Goal: Transaction & Acquisition: Purchase product/service

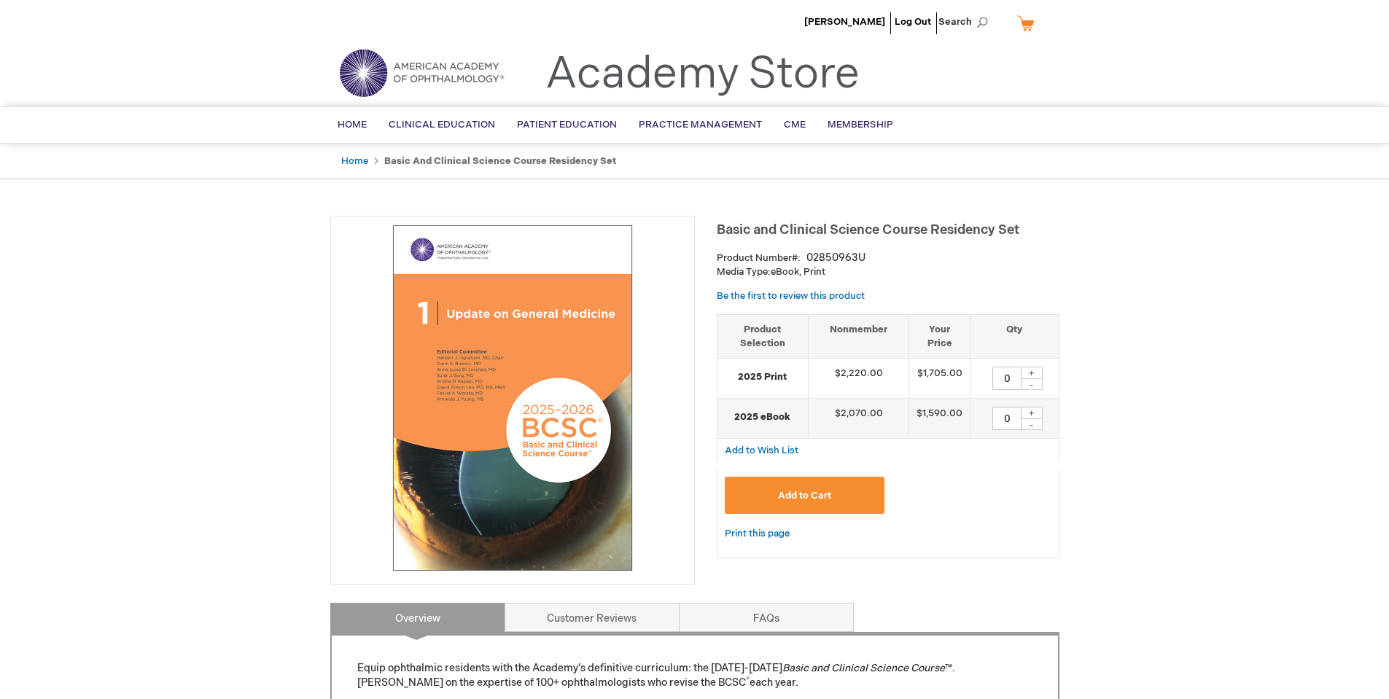
click at [1034, 411] on div "+" at bounding box center [1032, 413] width 22 height 12
type input "1"
click at [986, 266] on p "Media Type: eBook, Print" at bounding box center [888, 272] width 343 height 14
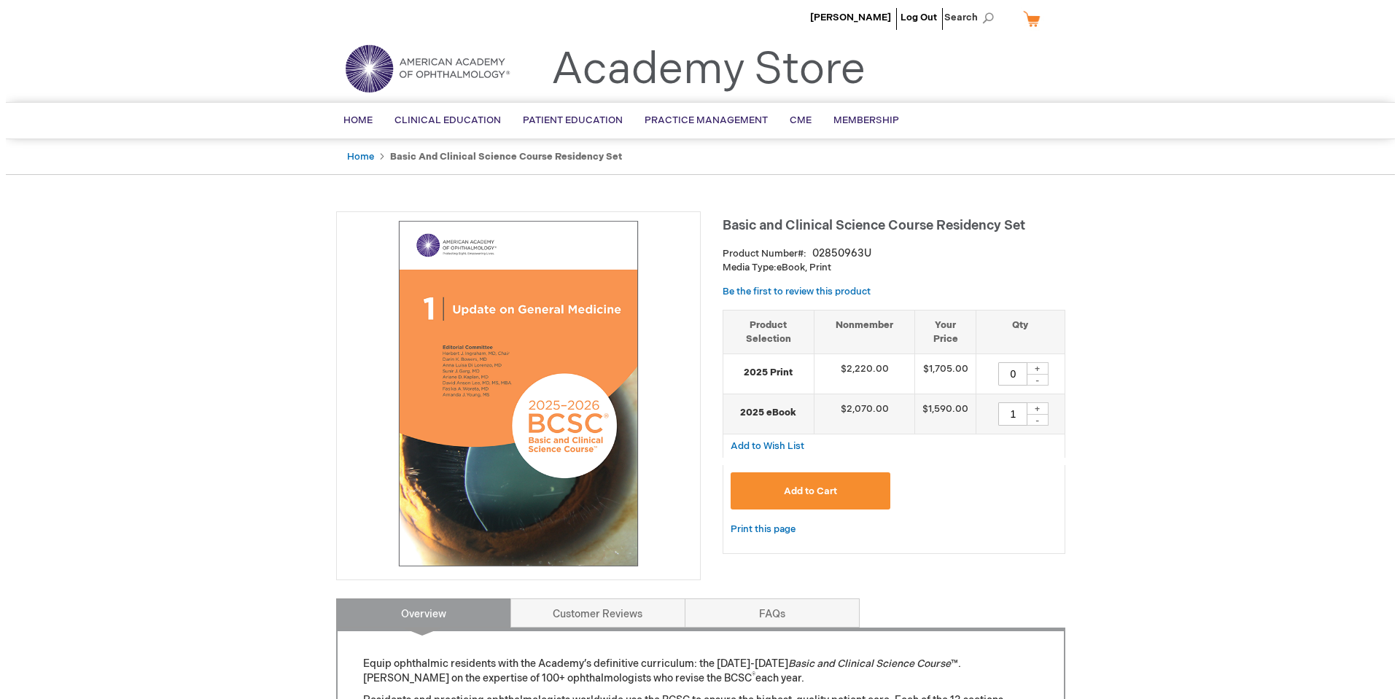
scroll to position [73, 0]
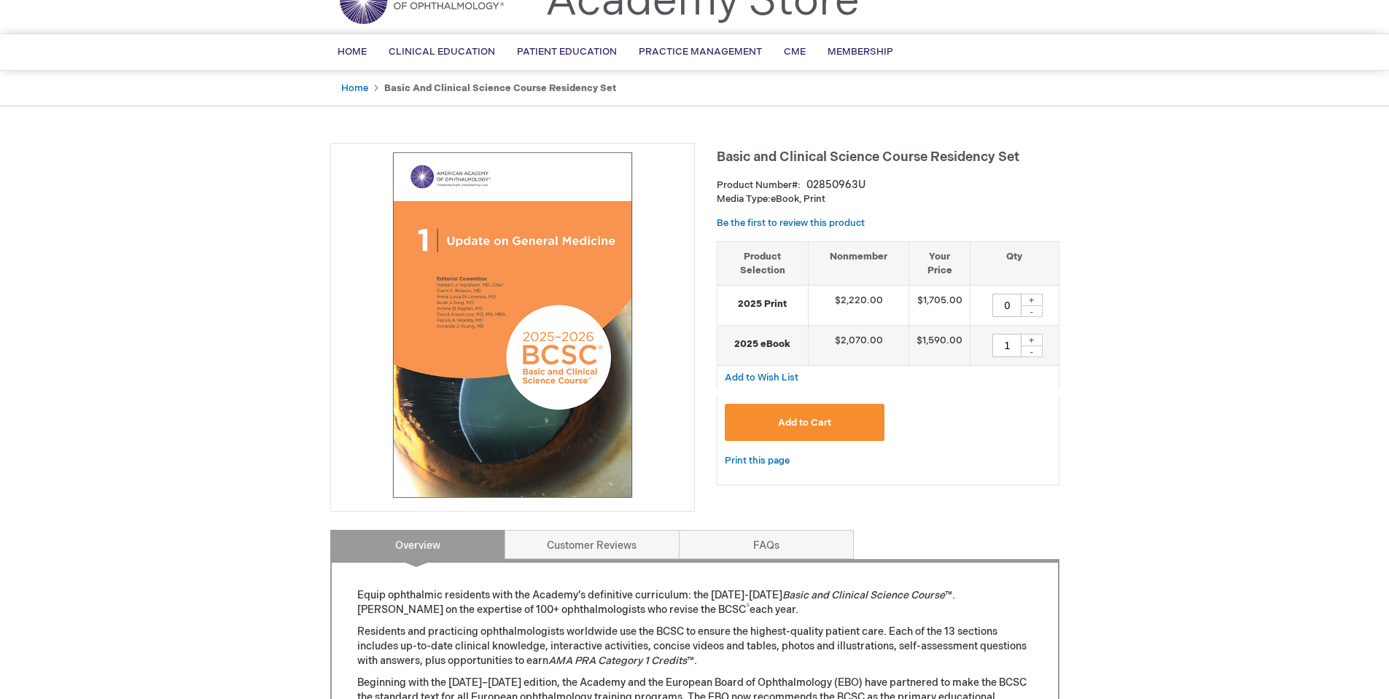
click at [812, 425] on span "Add to Cart" at bounding box center [804, 423] width 53 height 12
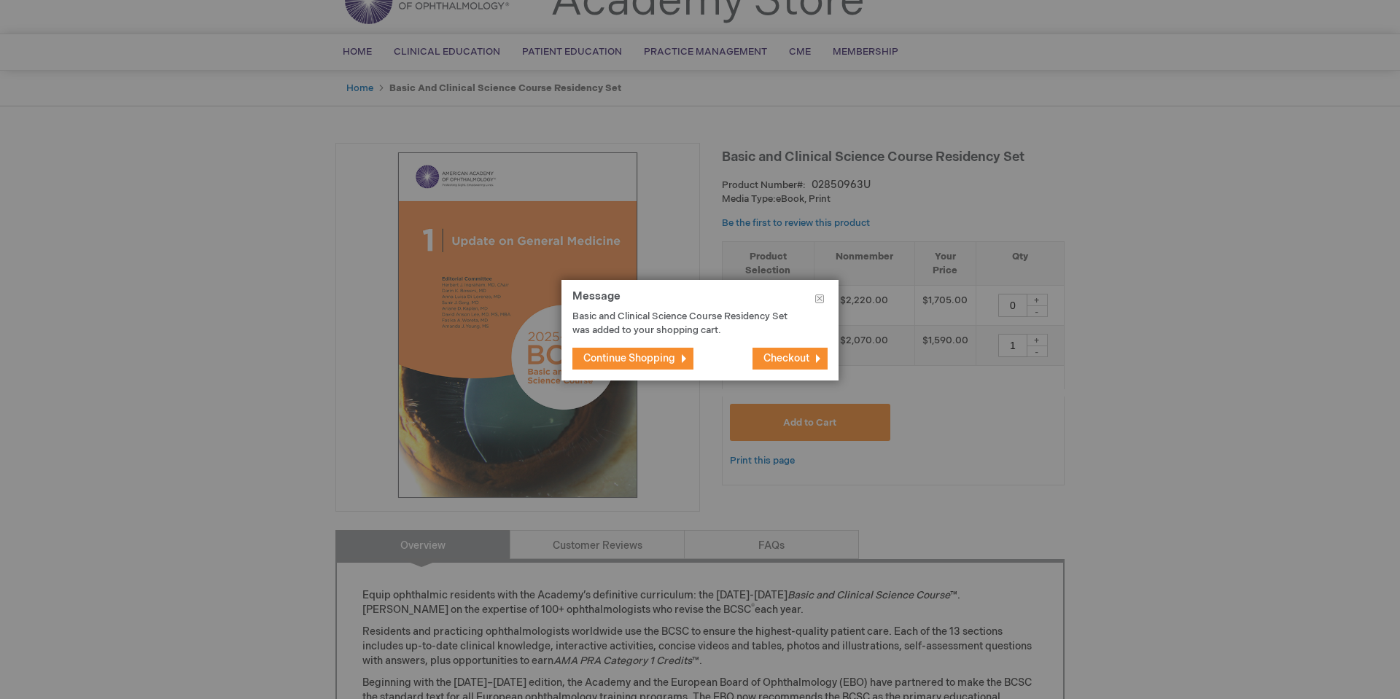
click at [787, 357] on span "Checkout" at bounding box center [787, 358] width 46 height 12
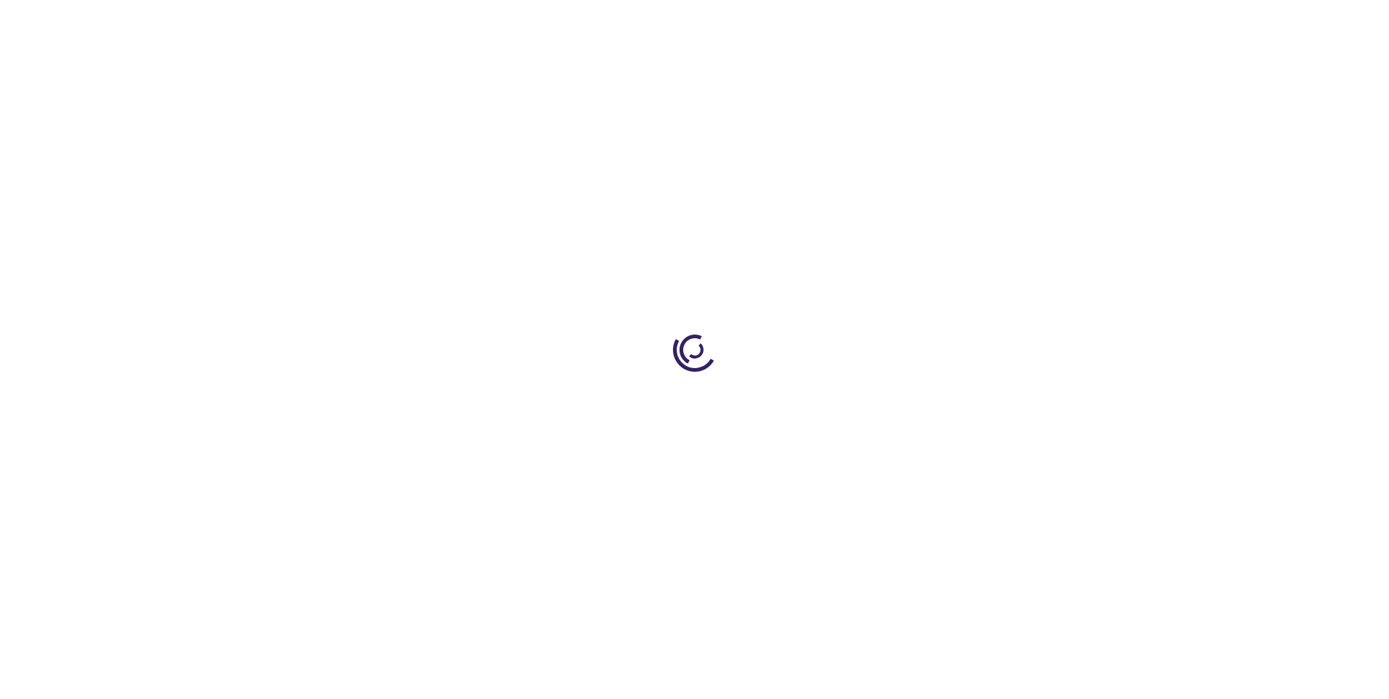
select select "US"
select select "47"
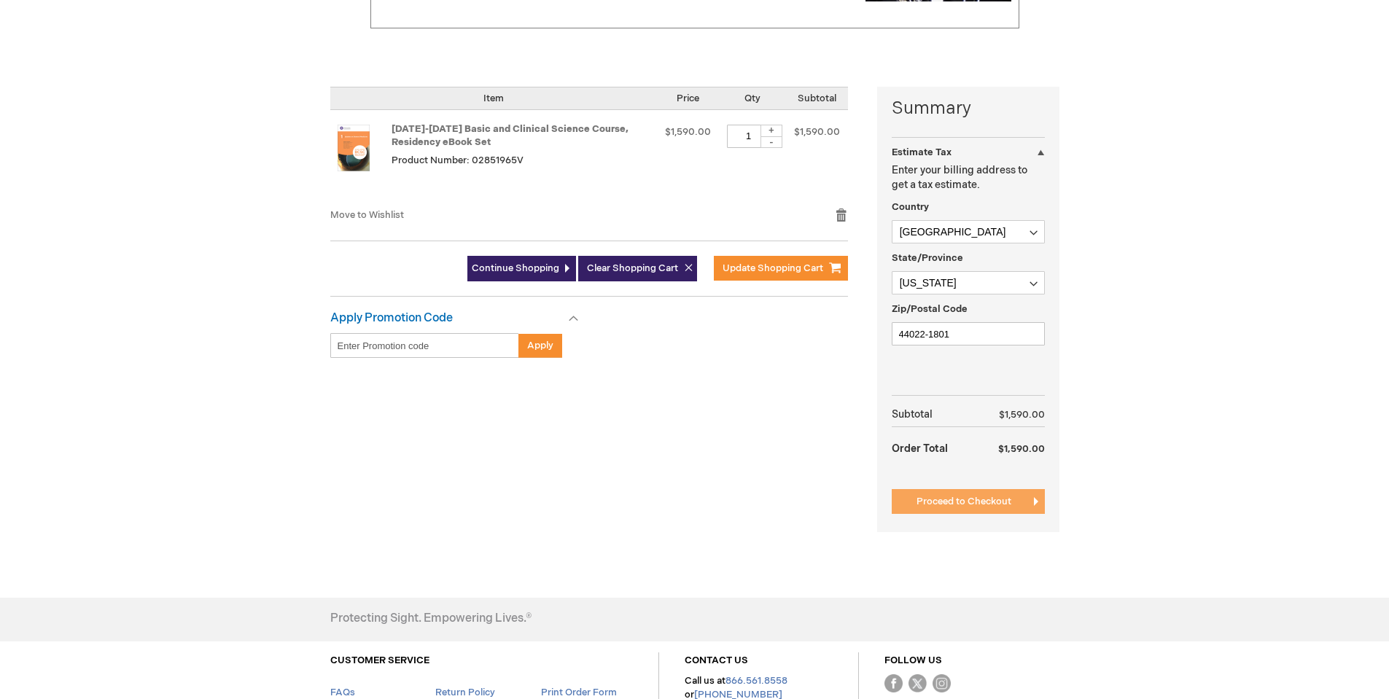
scroll to position [292, 0]
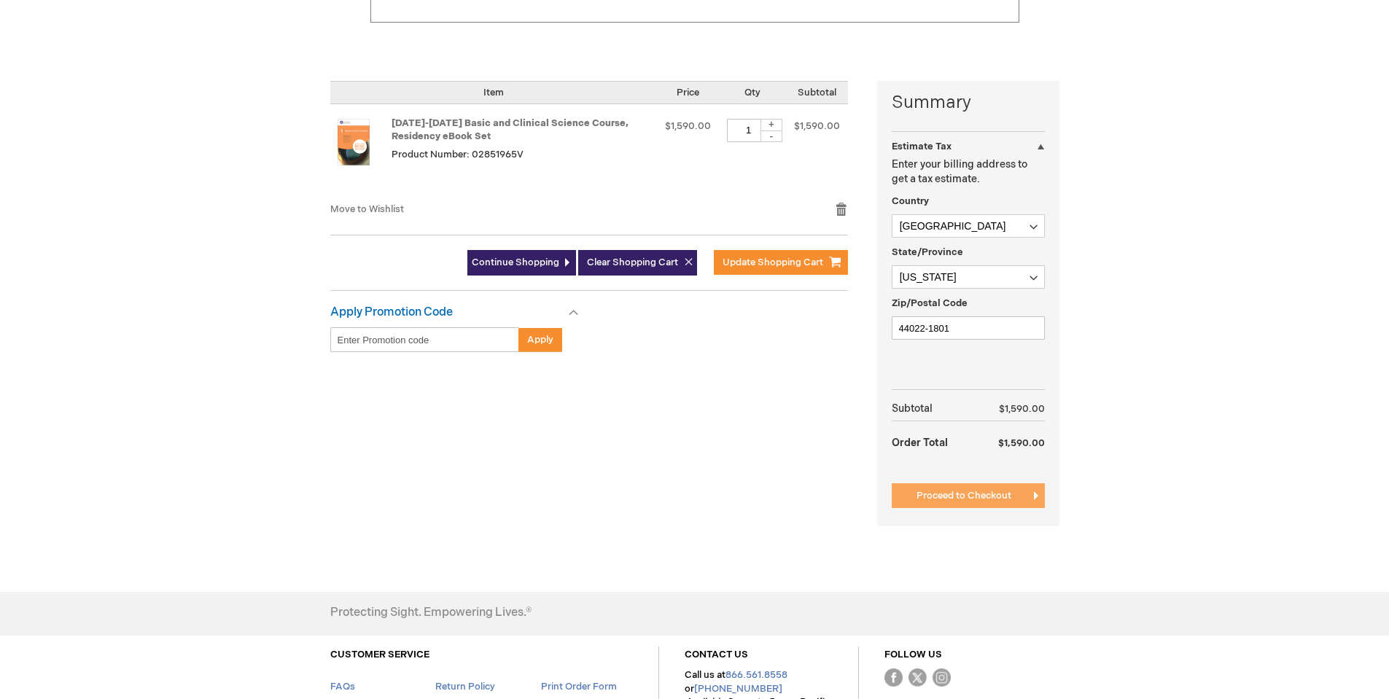
click at [972, 495] on span "Proceed to Checkout" at bounding box center [964, 496] width 95 height 12
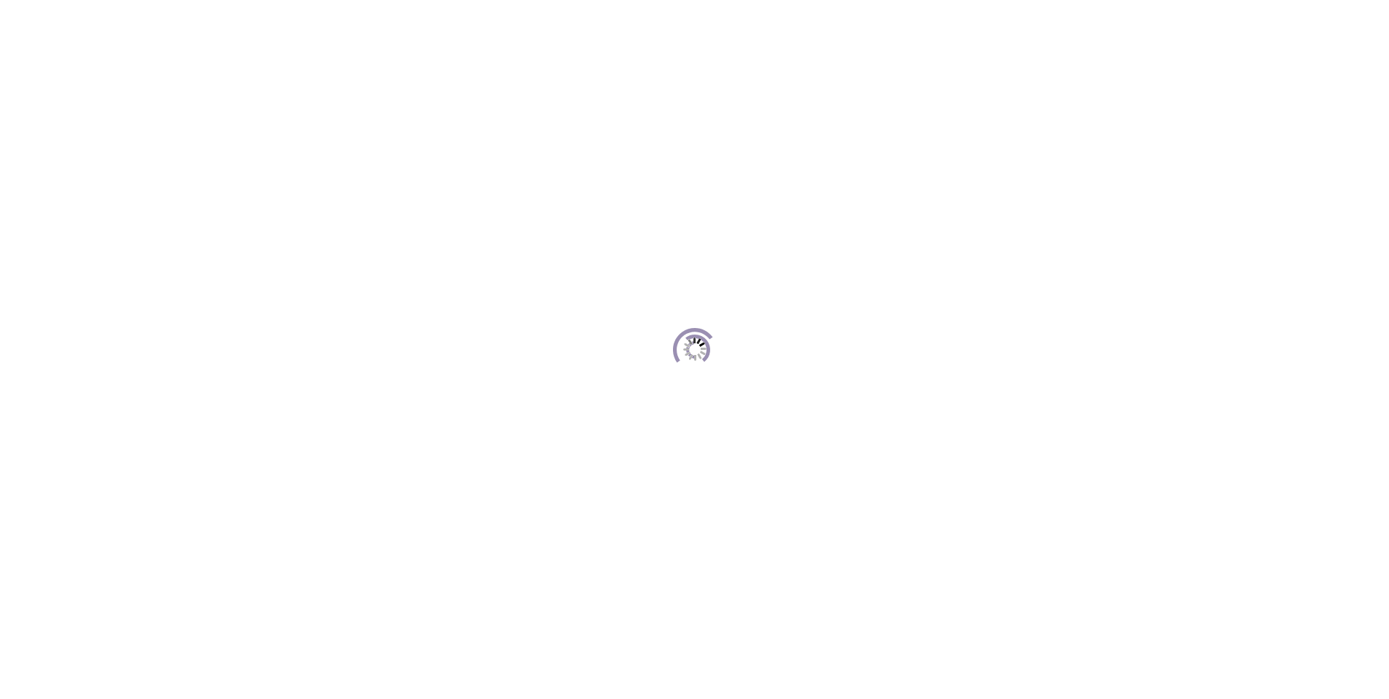
scroll to position [200, 0]
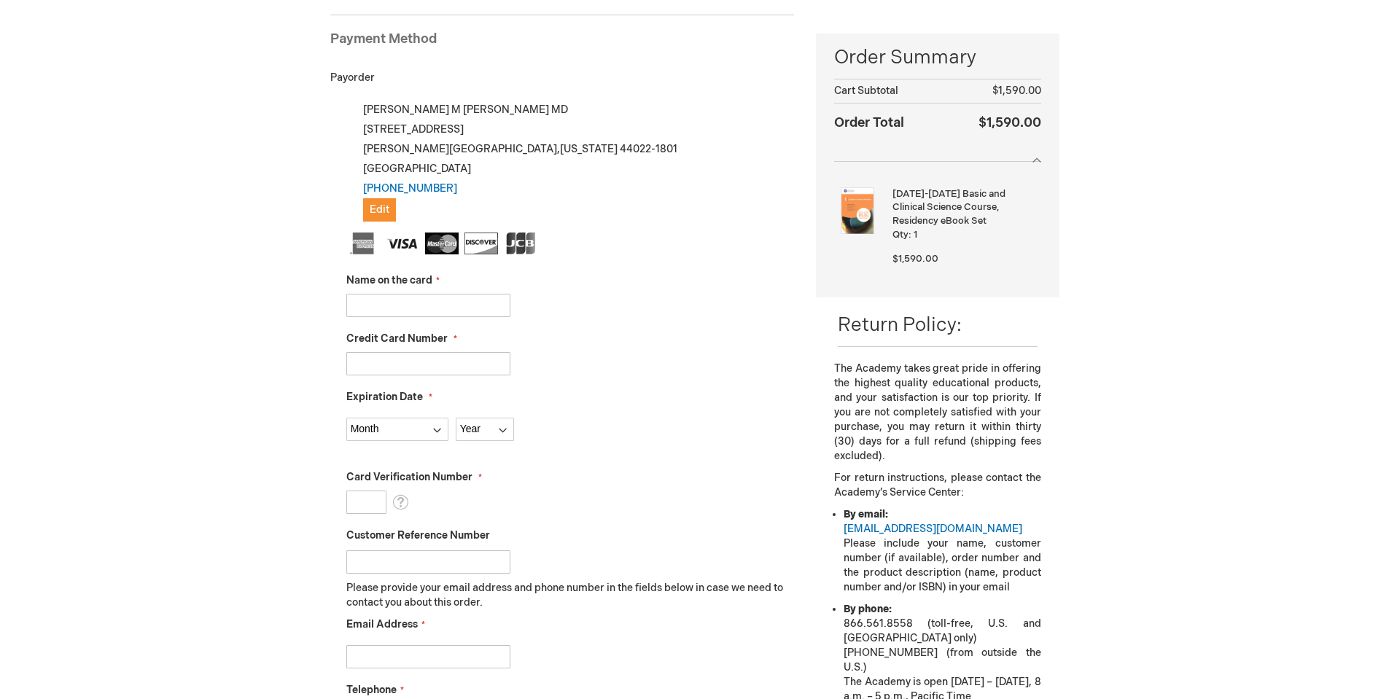
click at [422, 300] on input "Name on the card" at bounding box center [428, 305] width 164 height 23
type input "Leanne Conway"
type input "5569317005452073"
click at [419, 422] on select "Month 01 - January 02 - February 03 - March 04 - April 05 - May 06 - June 07 - …" at bounding box center [397, 429] width 102 height 23
select select "9"
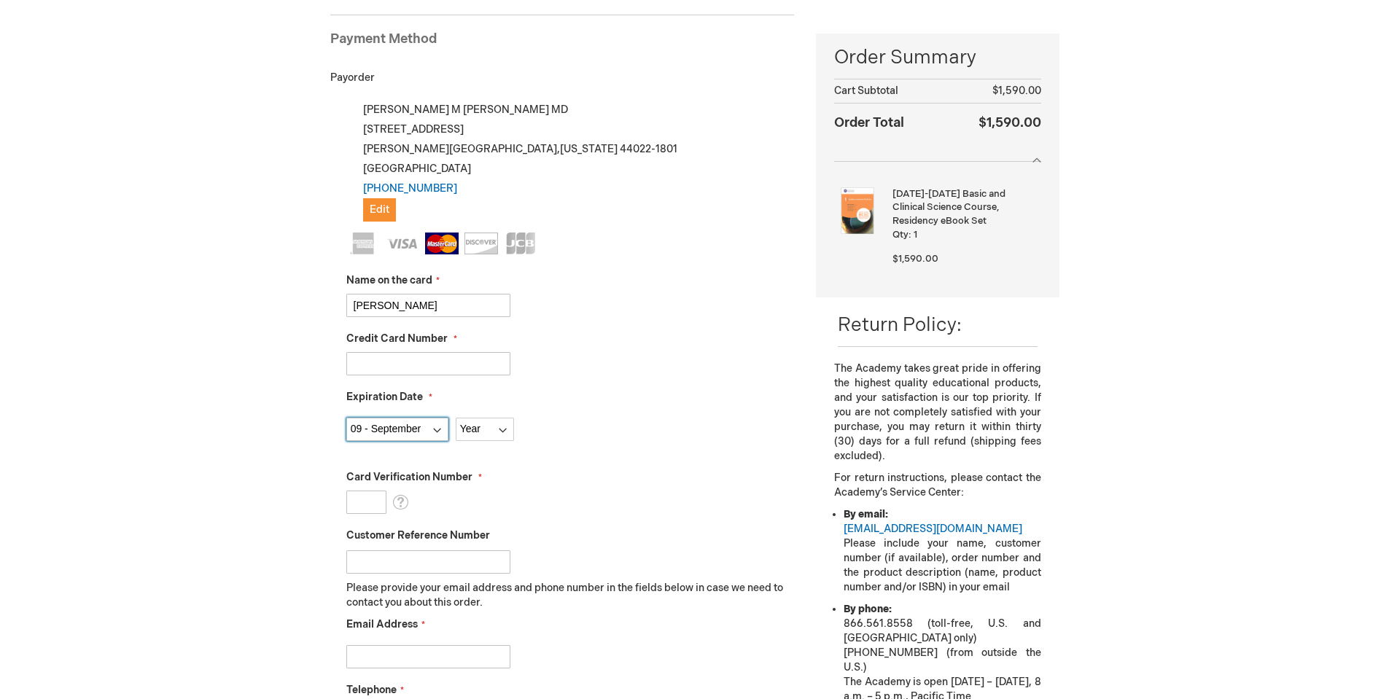
click at [346, 418] on select "Month 01 - January 02 - February 03 - March 04 - April 05 - May 06 - June 07 - …" at bounding box center [397, 429] width 102 height 23
click at [481, 434] on select "Year 2025 2026 2027 2028 2029 2030 2031 2032 2033 2034 2035" at bounding box center [485, 429] width 58 height 23
select select "2026"
click at [456, 418] on select "Year 2025 2026 2027 2028 2029 2030 2031 2032 2033 2034 2035" at bounding box center [485, 429] width 58 height 23
click at [376, 506] on input "Card Verification Number" at bounding box center [366, 502] width 40 height 23
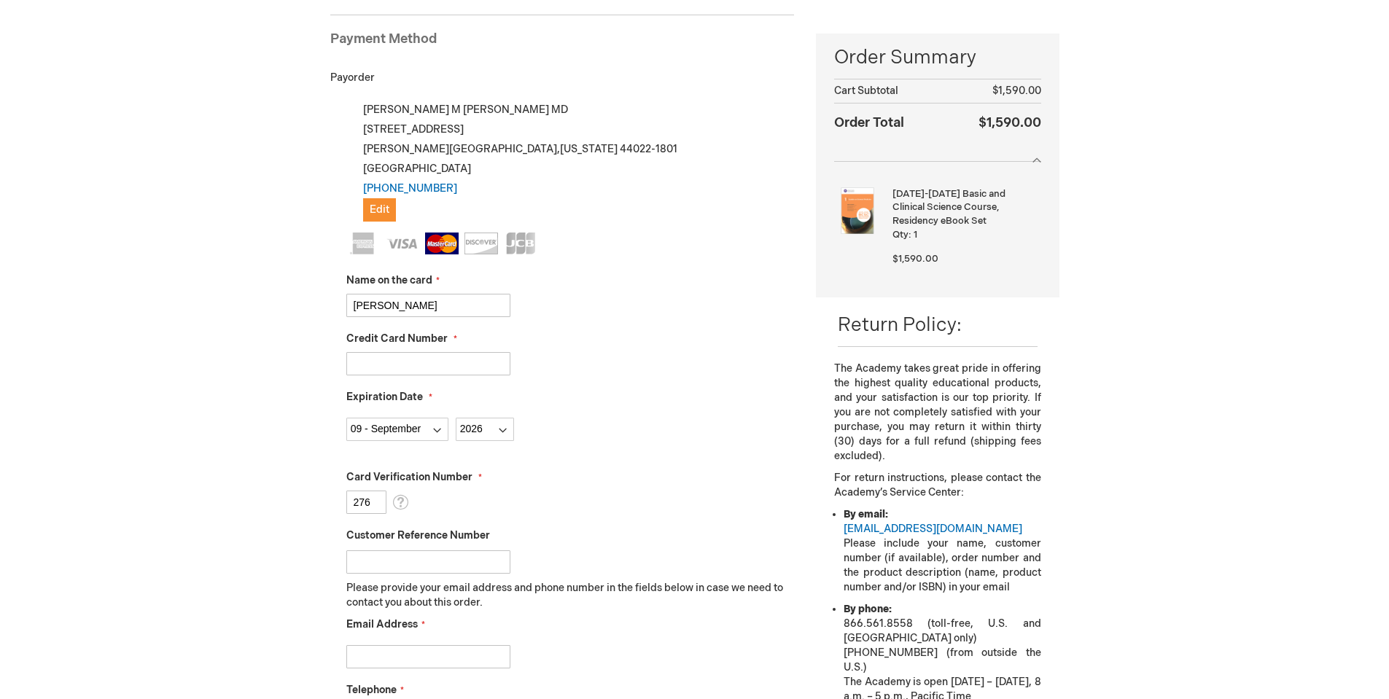
type input "276"
click at [572, 529] on div "Customer Reference Number" at bounding box center [570, 551] width 449 height 45
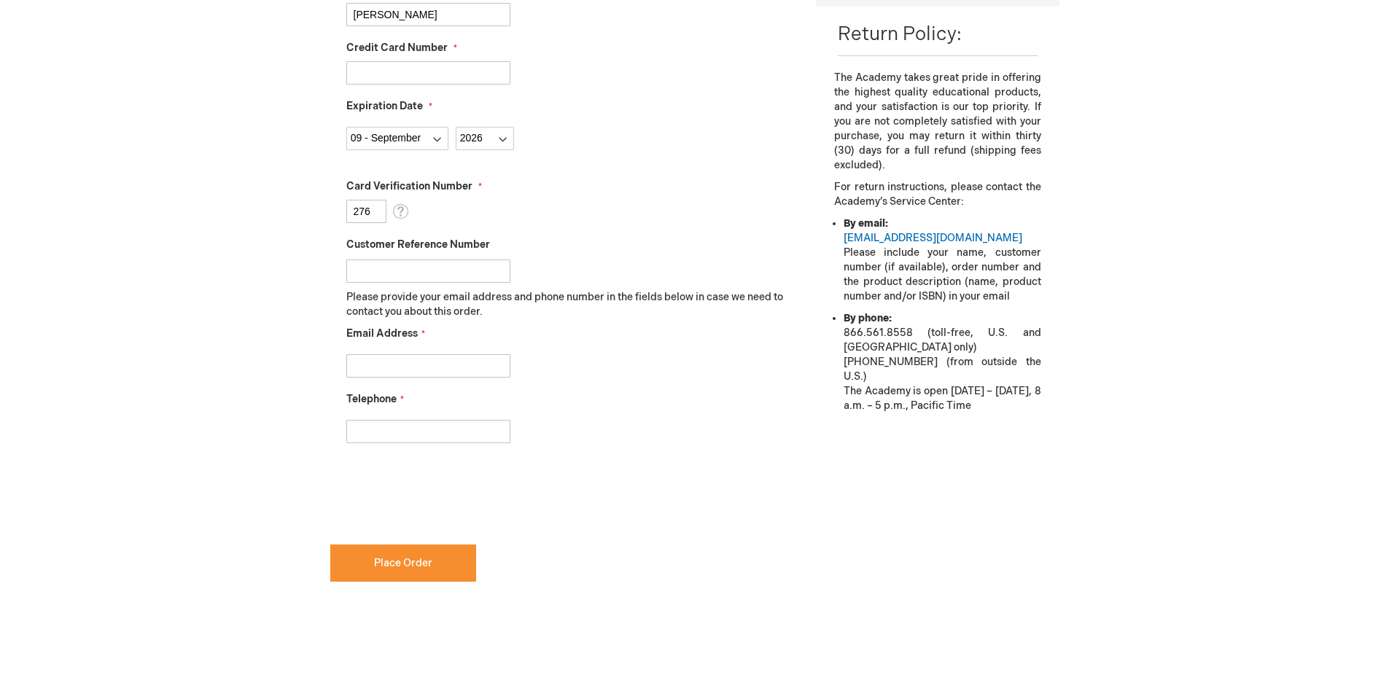
scroll to position [492, 0]
click at [391, 361] on input "Email Address" at bounding box center [428, 365] width 164 height 23
type input "conwayl4@ccf.org"
type input "216-780-1881"
click at [689, 339] on div "Email Address conwayl4@ccf.org" at bounding box center [570, 351] width 449 height 51
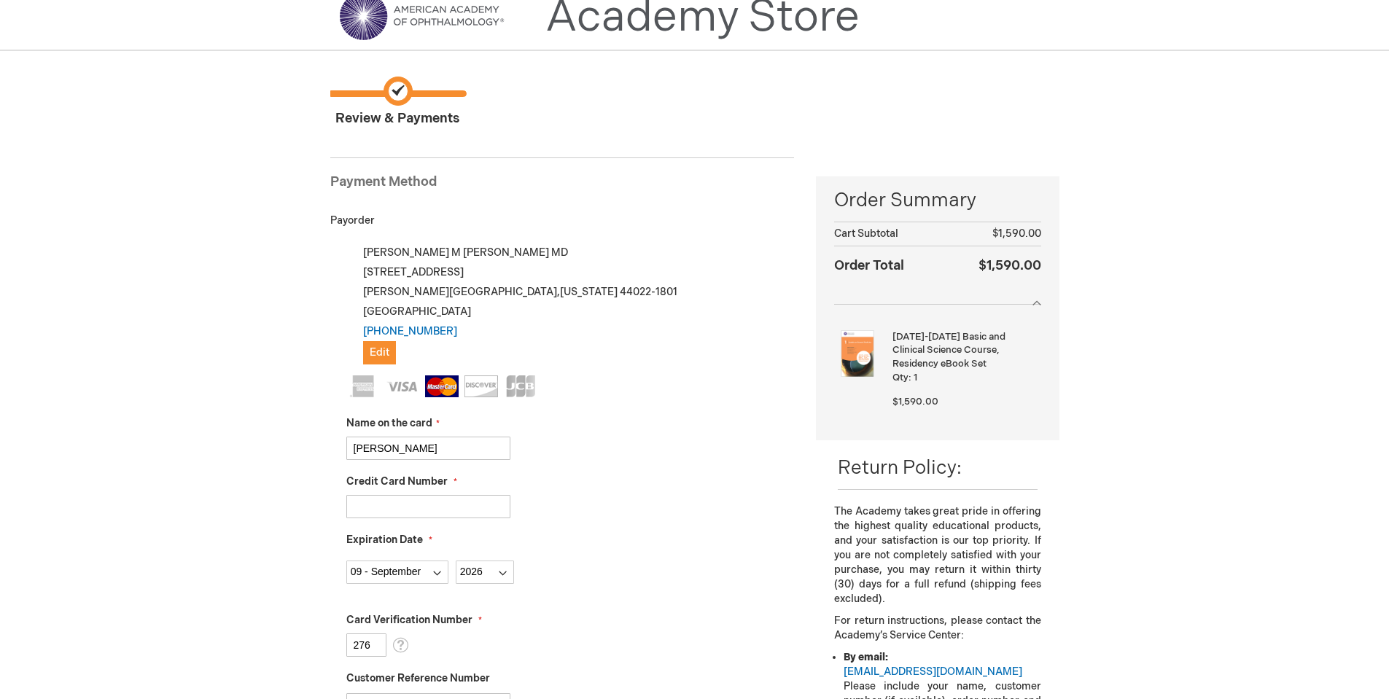
scroll to position [54, 0]
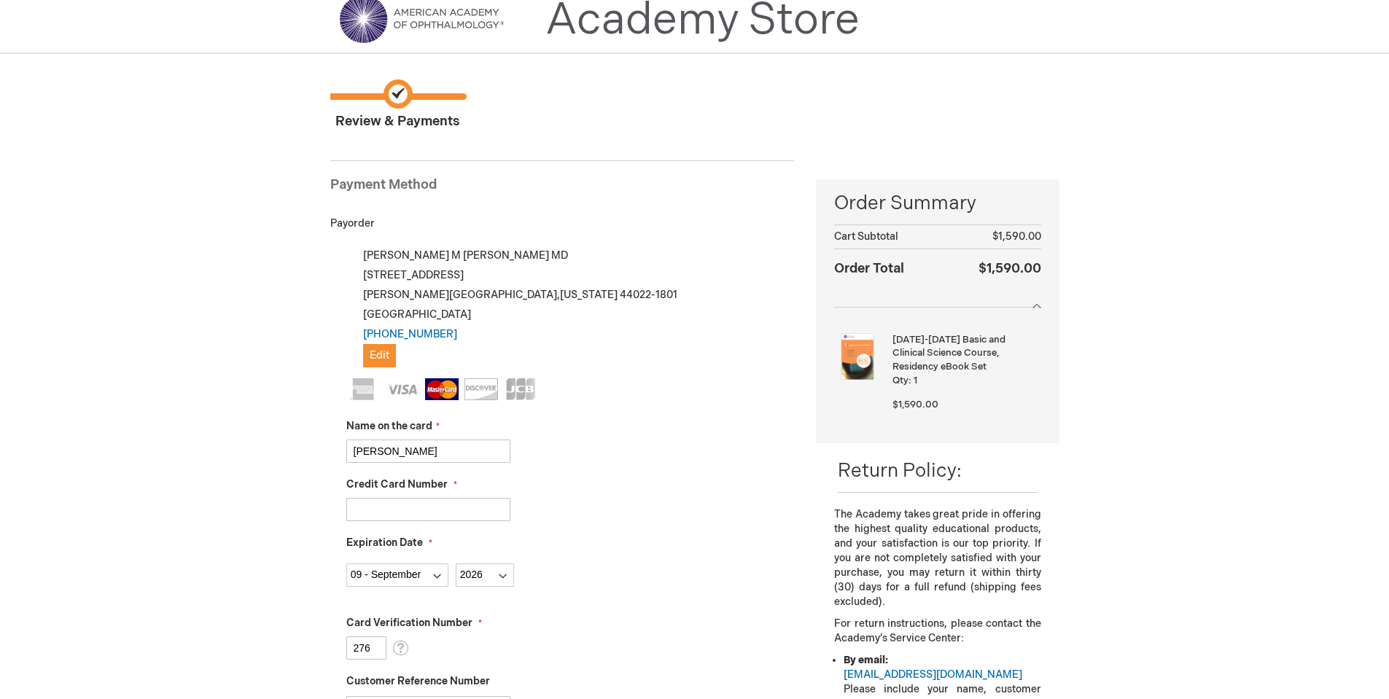
click at [369, 298] on div "Jeffrey M Goshe MD 50 Old Farm Rd Moreland Hills , Ohio 44022-1801 United State…" at bounding box center [570, 307] width 449 height 122
click at [380, 354] on span "Edit" at bounding box center [380, 355] width 20 height 12
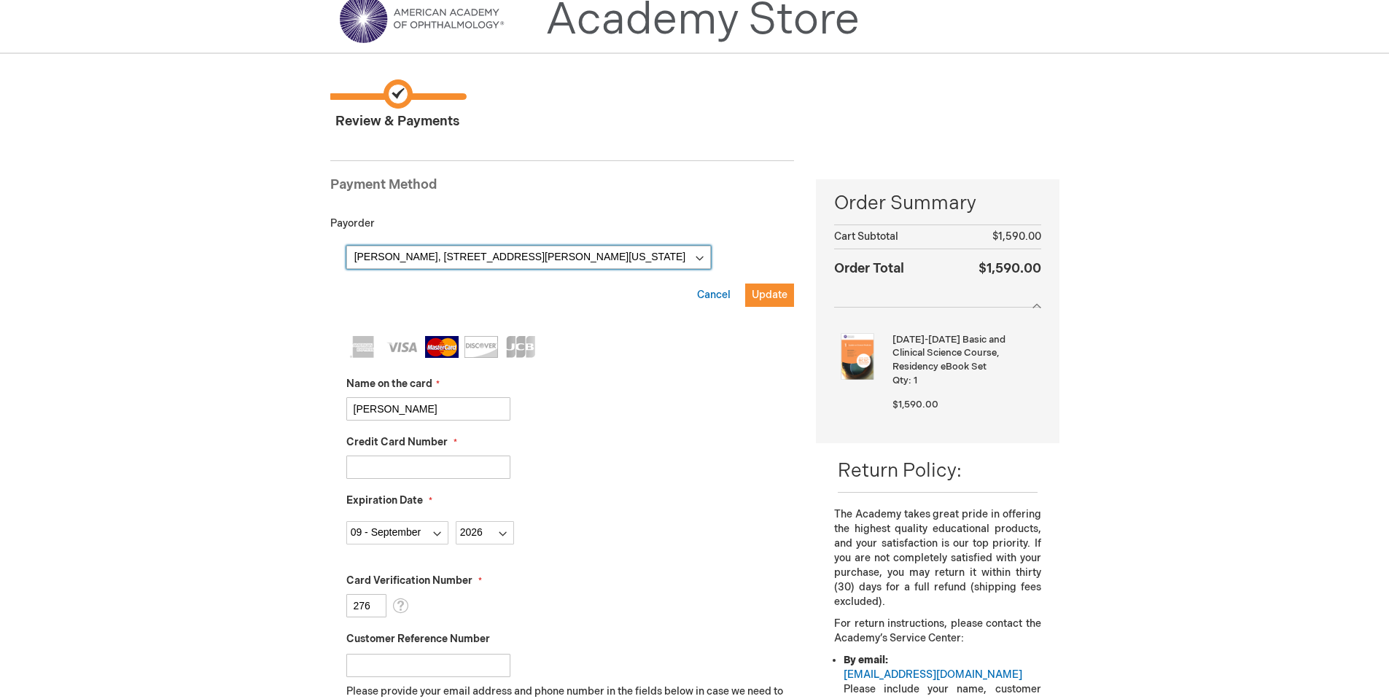
click at [705, 260] on select "Jeffrey Goshe, 50 Old Farm Rd , Moreland Hills, Ohio 44022-1801, United States …" at bounding box center [528, 257] width 365 height 23
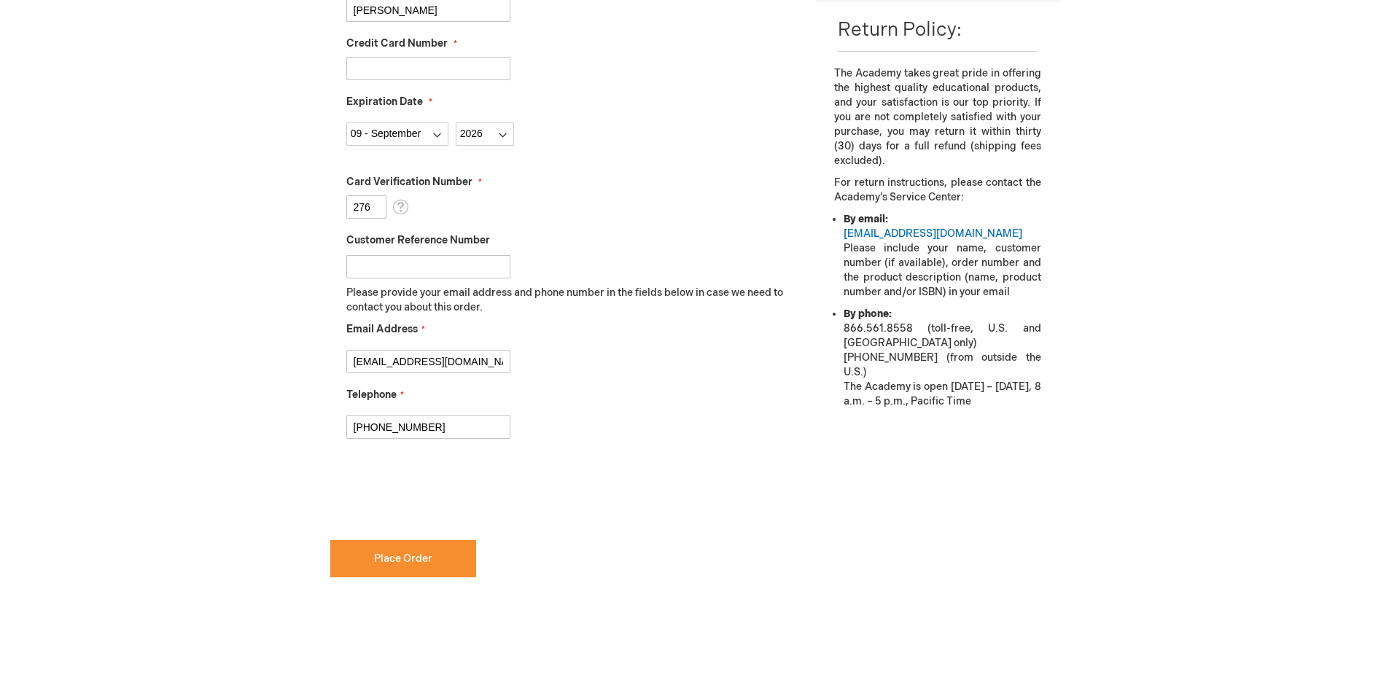
scroll to position [511, 0]
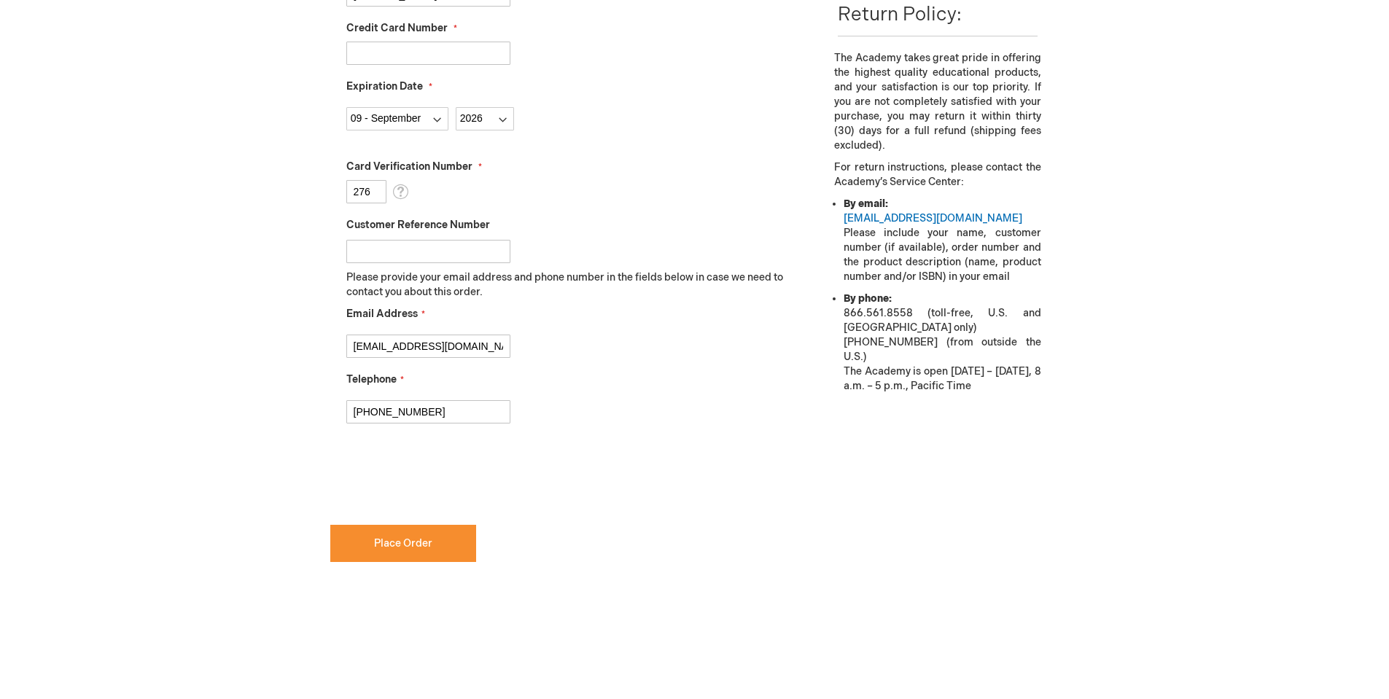
checkbox input "true"
click at [435, 537] on button "Place Order" at bounding box center [403, 543] width 146 height 37
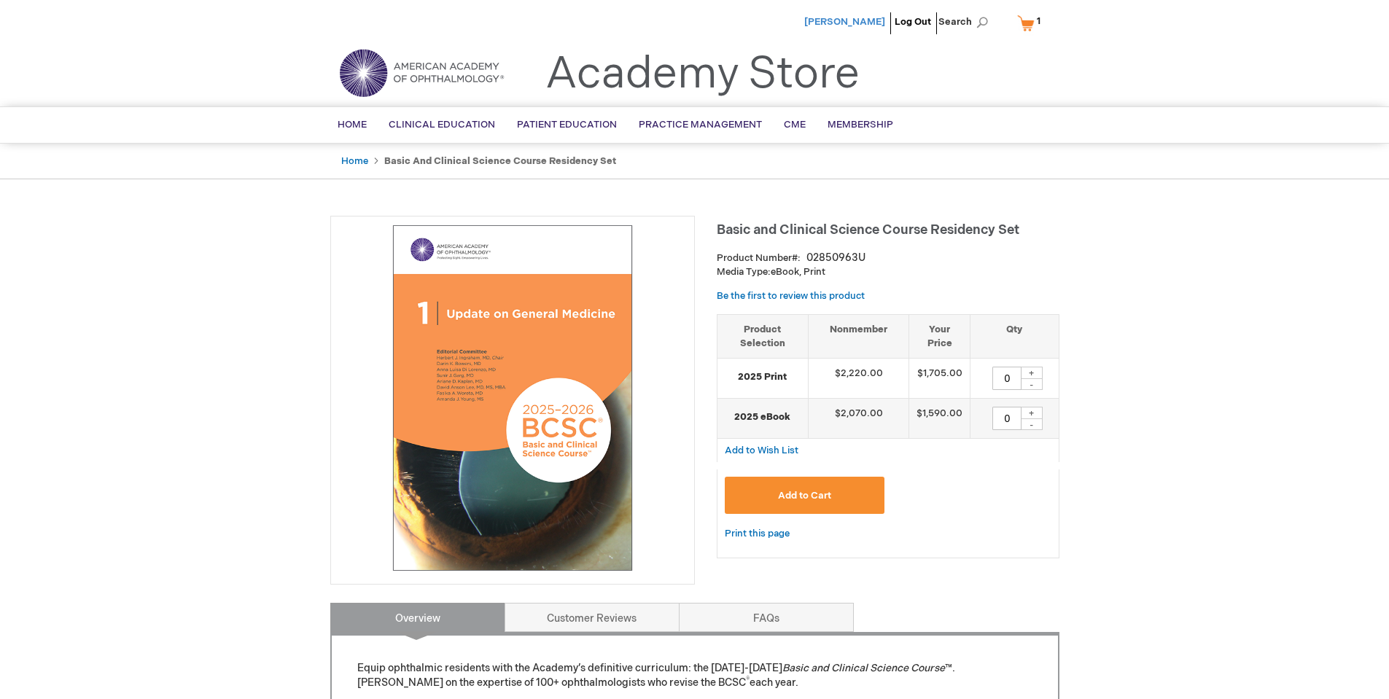
click at [868, 18] on span "[PERSON_NAME]" at bounding box center [845, 22] width 81 height 12
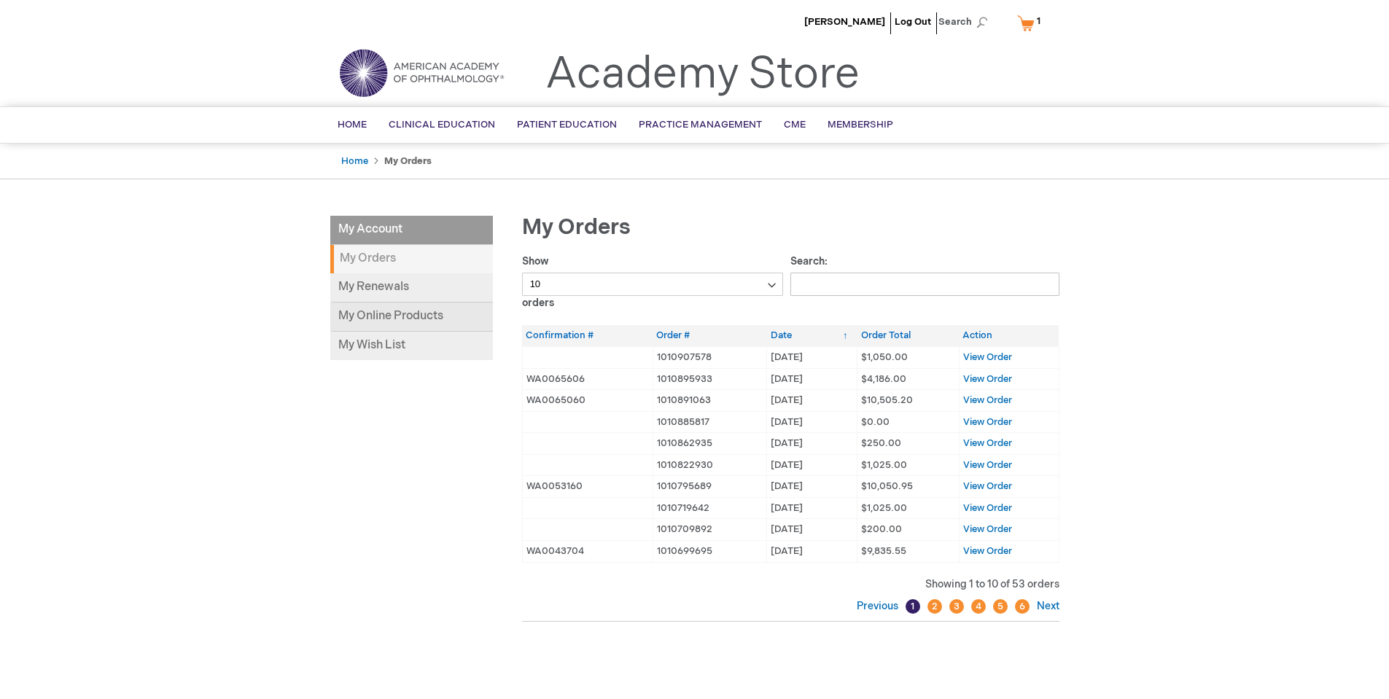
click at [370, 309] on link "My Online Products" at bounding box center [411, 317] width 163 height 29
click at [382, 316] on link "My Online Products" at bounding box center [411, 317] width 163 height 29
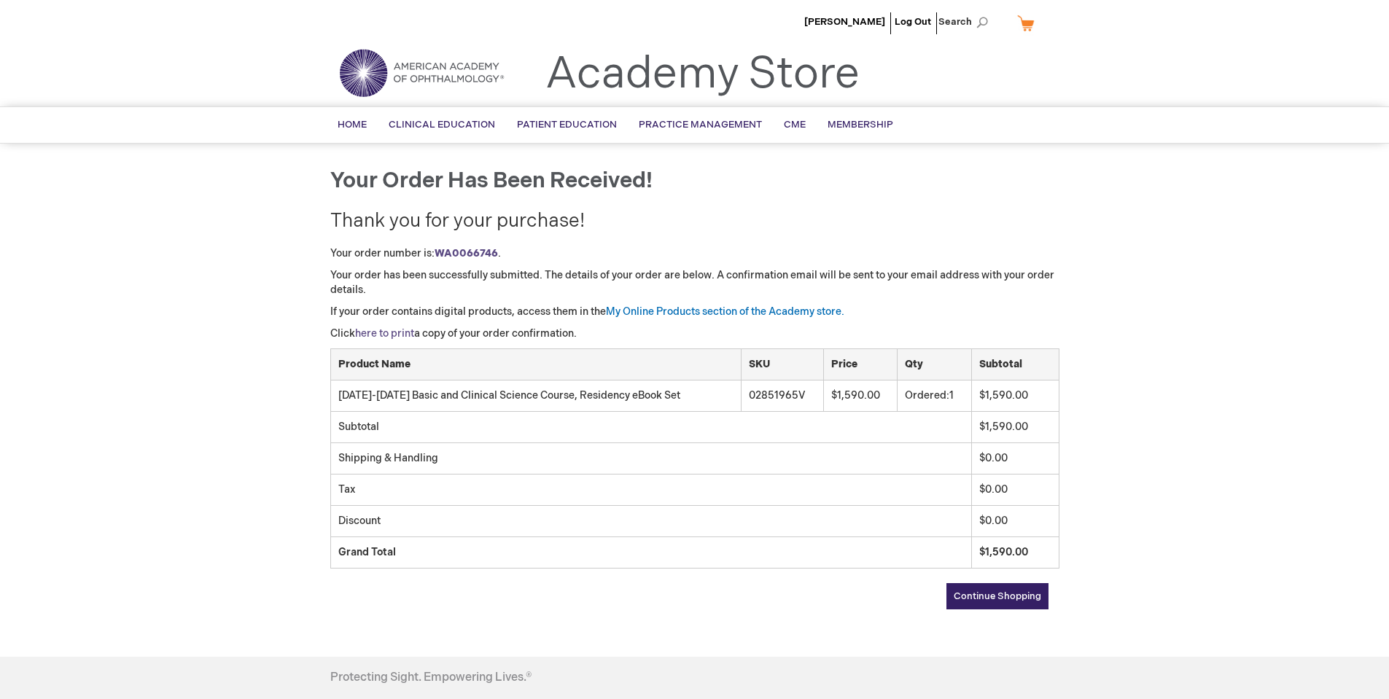
click at [389, 335] on link "here to print" at bounding box center [384, 333] width 59 height 12
